Goal: Task Accomplishment & Management: Manage account settings

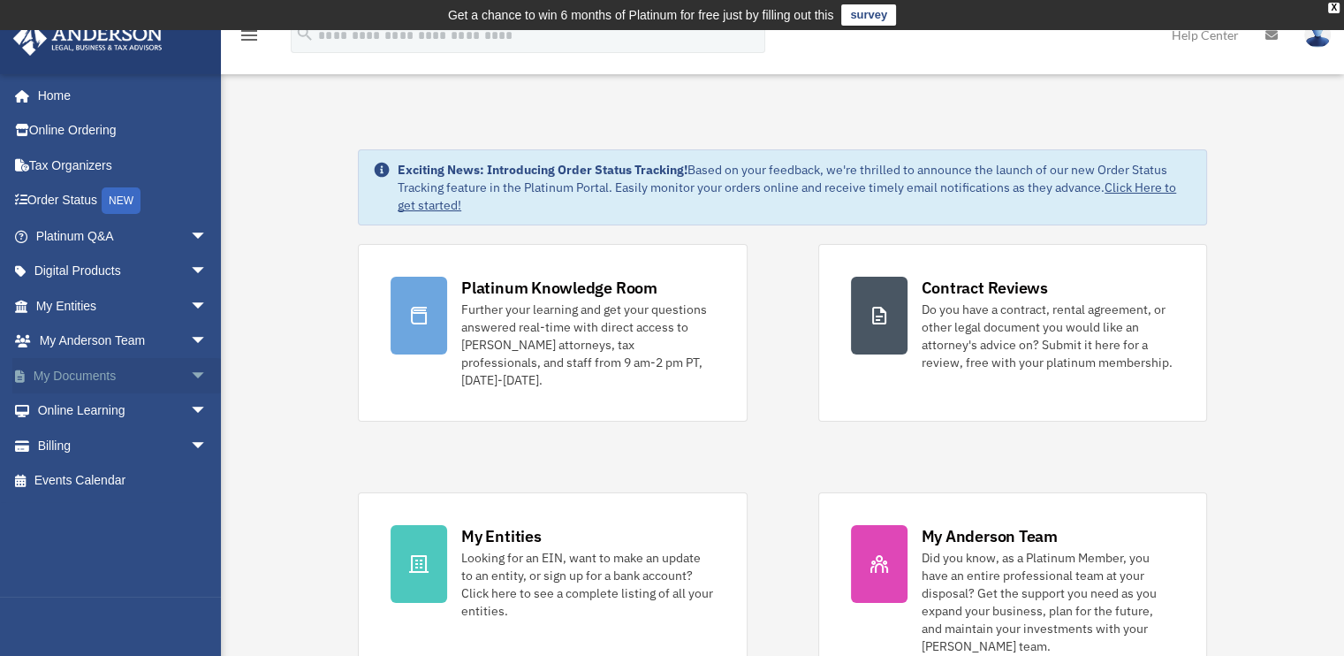
click at [88, 369] on link "My Documents arrow_drop_down" at bounding box center [123, 375] width 222 height 35
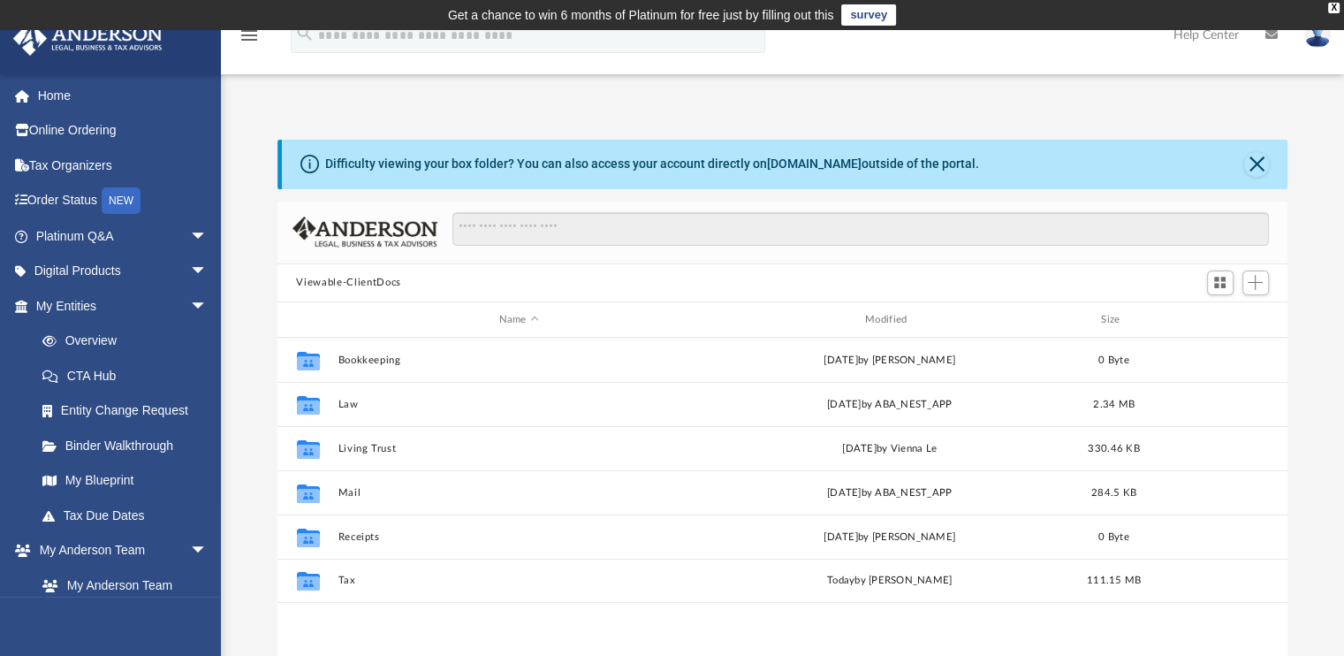
scroll to position [388, 997]
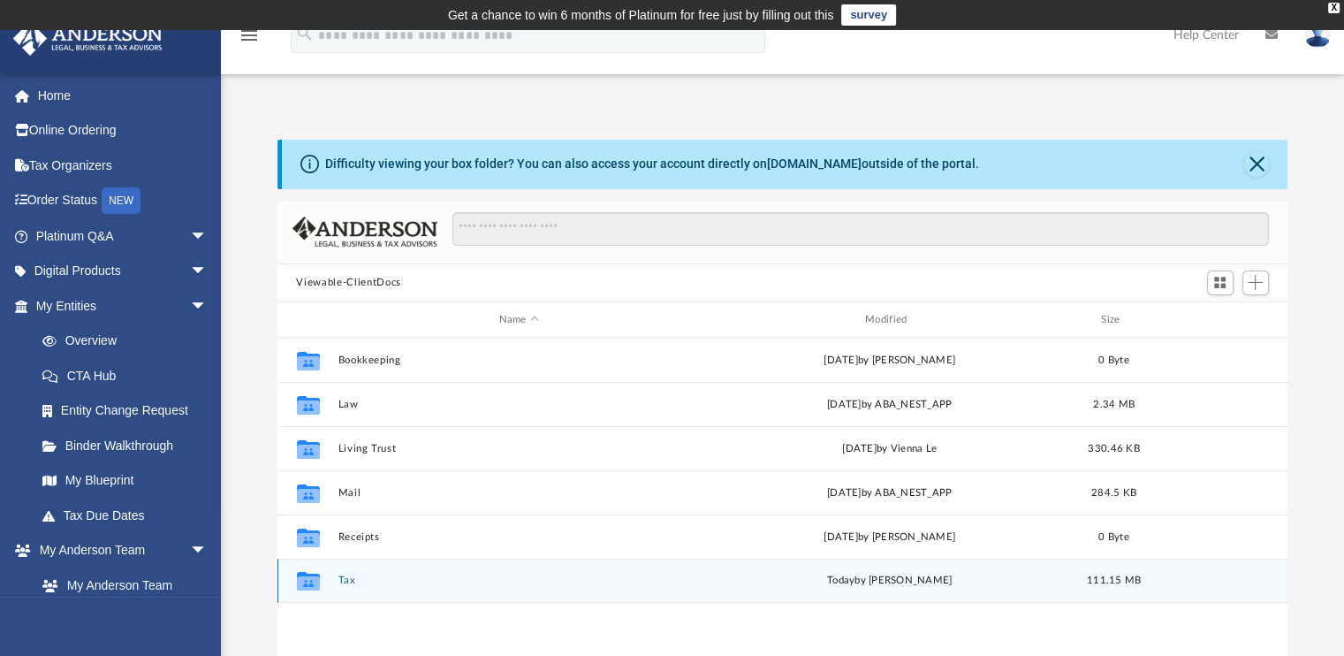
click at [350, 579] on button "Tax" at bounding box center [519, 580] width 362 height 11
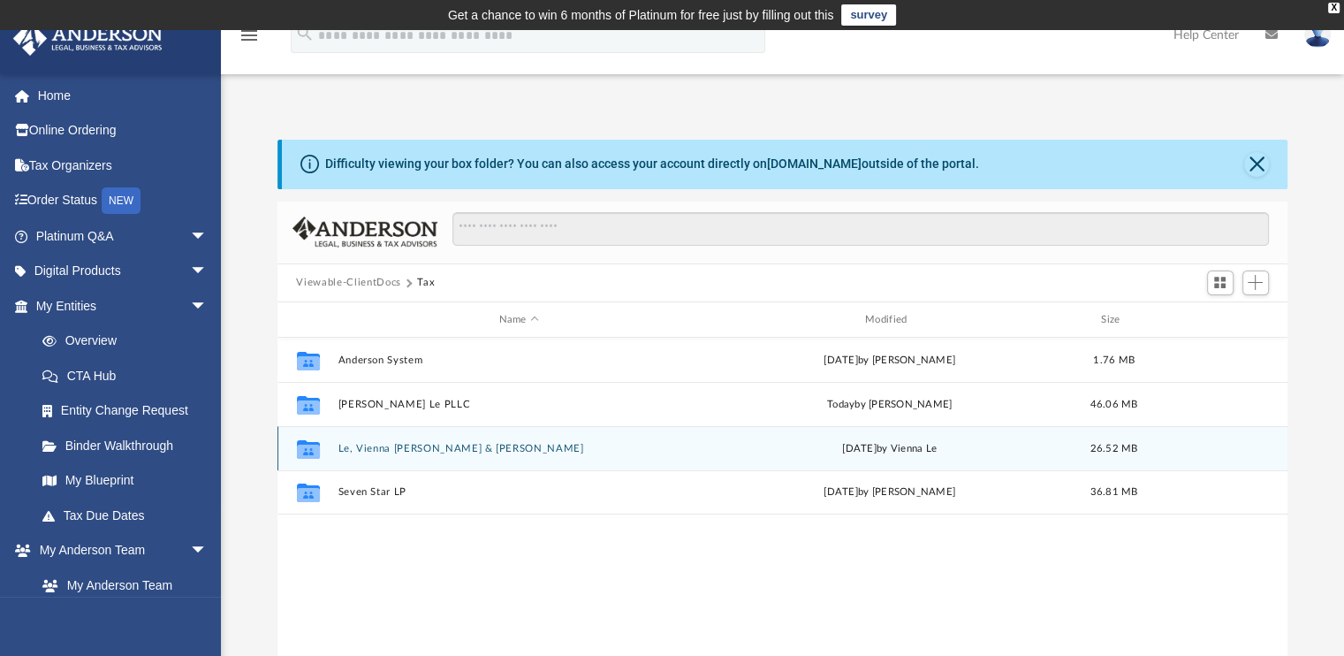
click at [392, 444] on button "Le, Vienna [PERSON_NAME] & [PERSON_NAME]" at bounding box center [519, 448] width 362 height 11
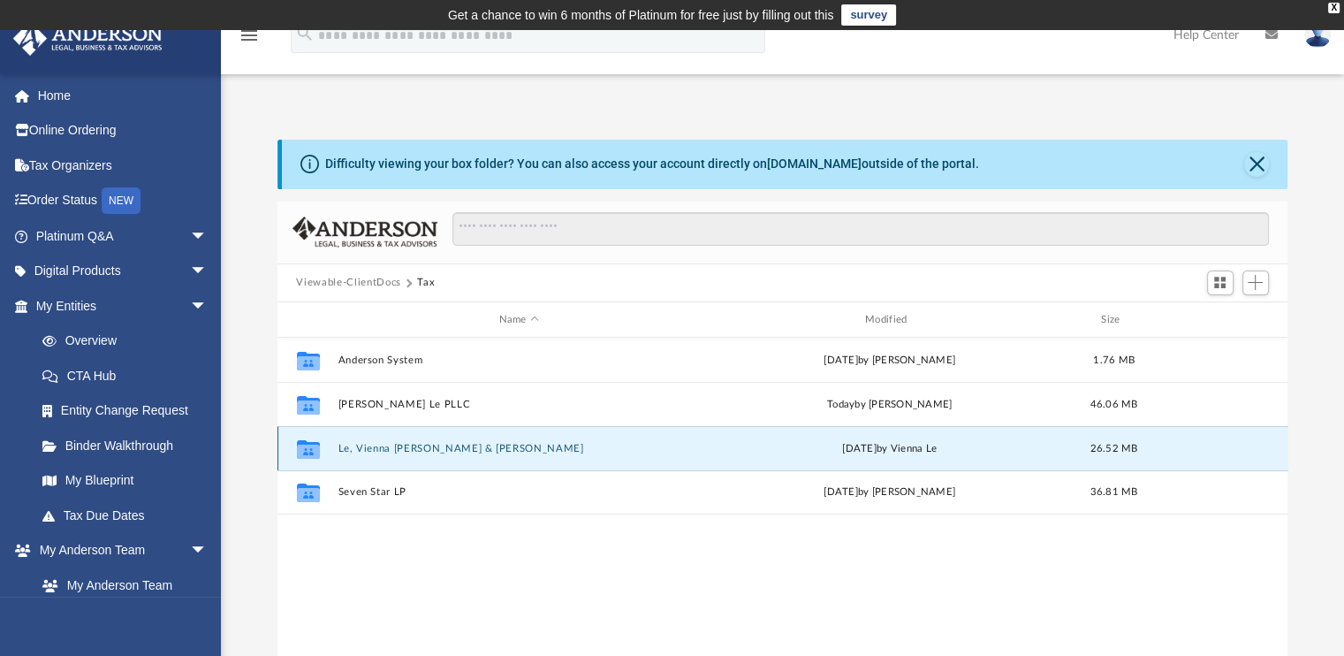
click at [392, 444] on button "Le, Vienna [PERSON_NAME] & [PERSON_NAME]" at bounding box center [519, 448] width 362 height 11
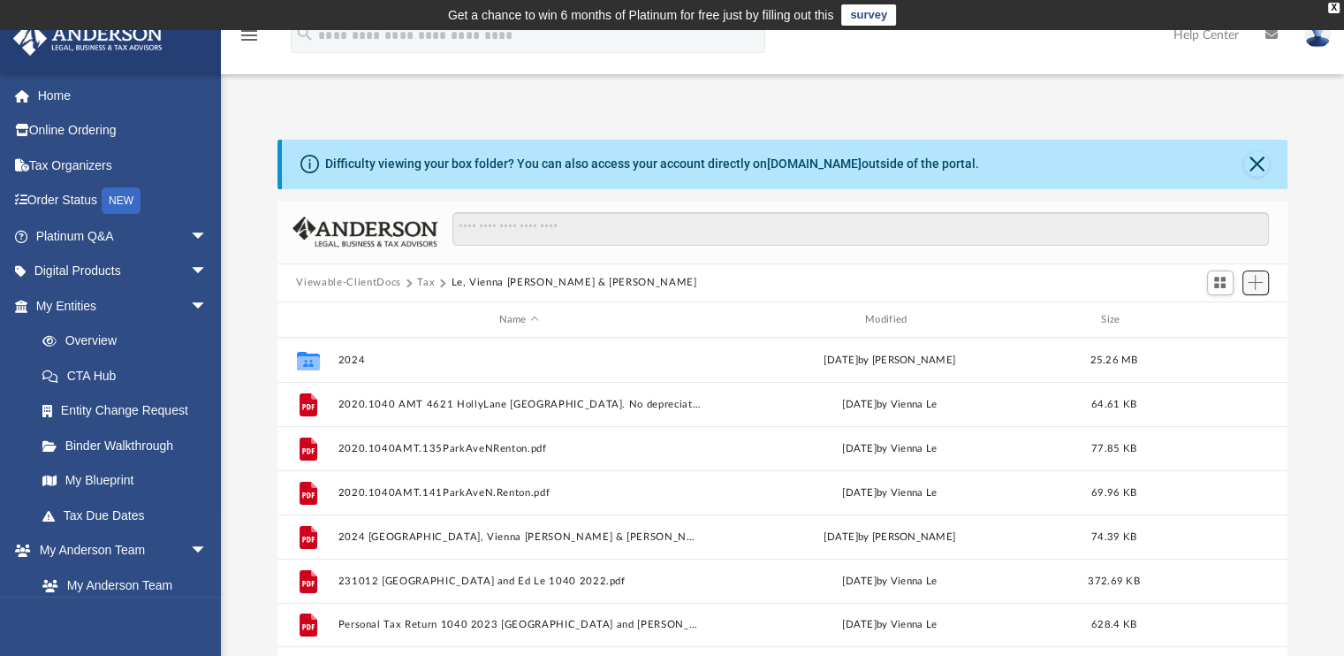
click at [1264, 284] on button "Add" at bounding box center [1256, 282] width 27 height 25
click at [1216, 322] on li "Upload" at bounding box center [1230, 317] width 57 height 19
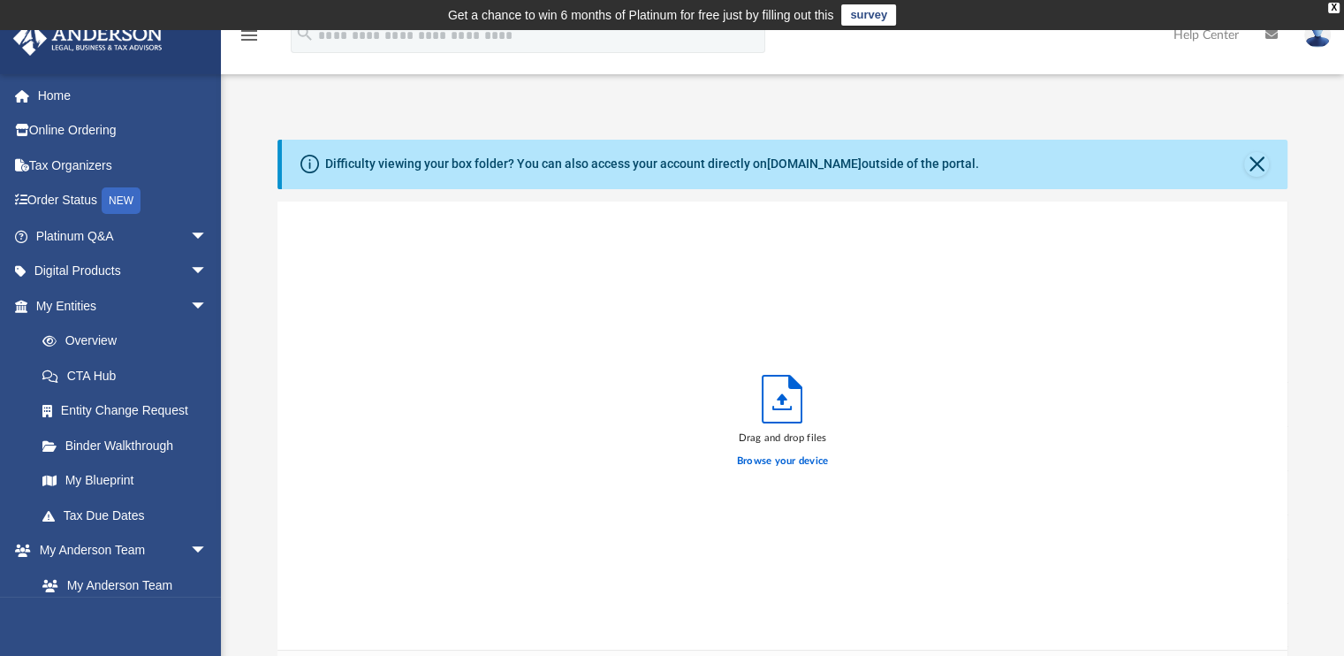
scroll to position [435, 997]
click at [801, 462] on label "Browse your device" at bounding box center [783, 461] width 92 height 16
click at [0, 0] on input "Browse your device" at bounding box center [0, 0] width 0 height 0
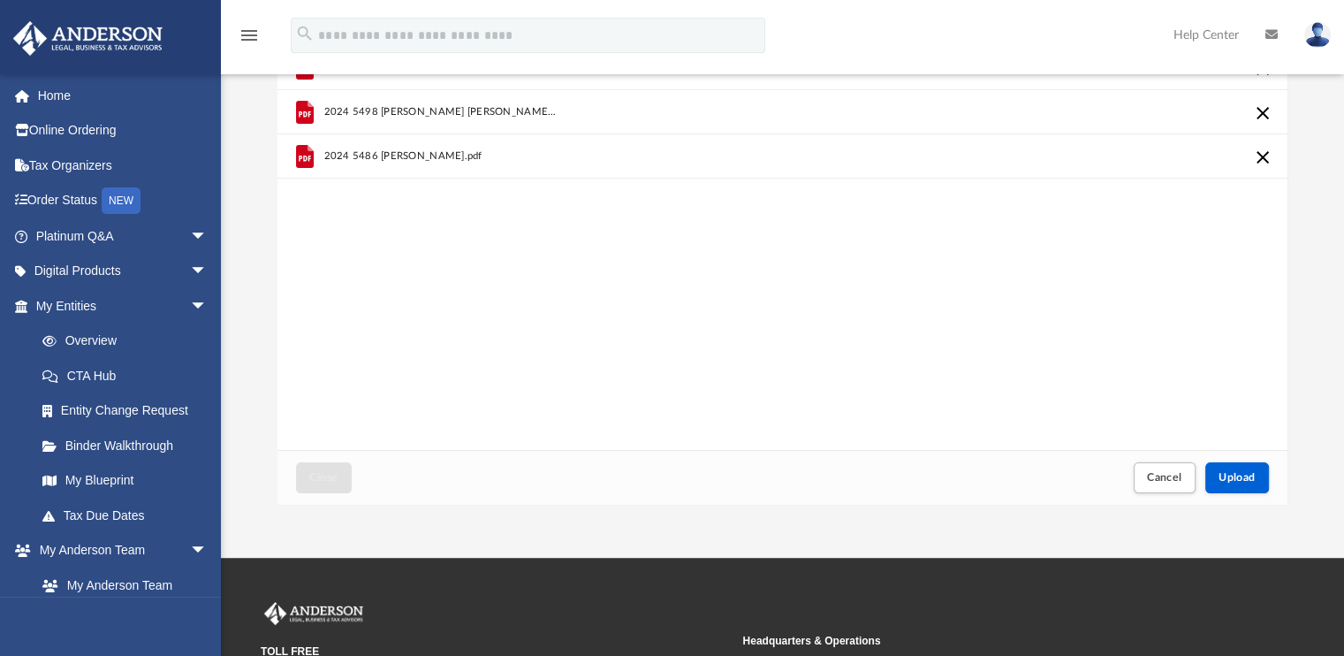
scroll to position [223, 0]
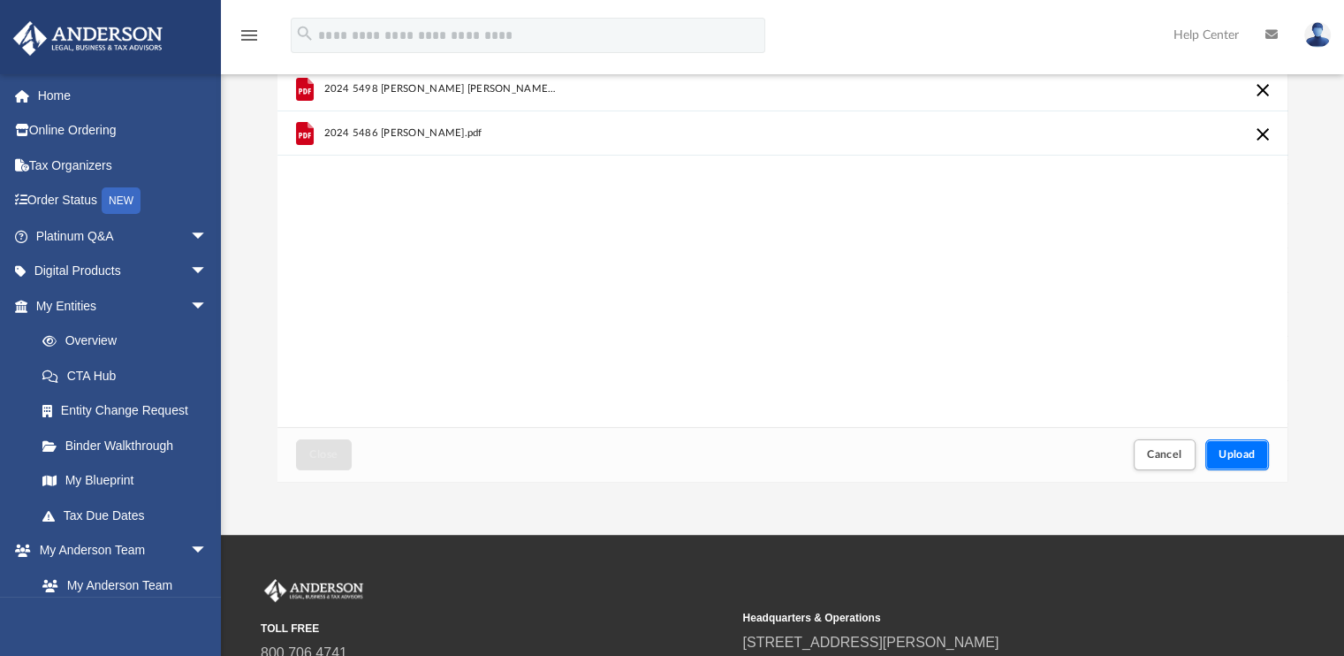
click at [1238, 445] on button "Upload" at bounding box center [1238, 454] width 64 height 31
